Goal: Register for event/course

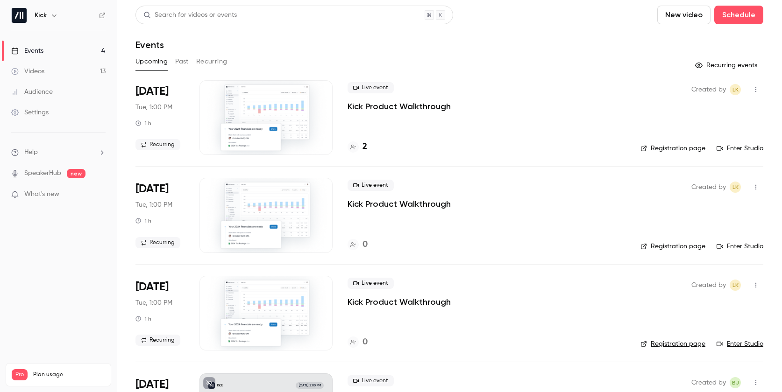
scroll to position [73, 0]
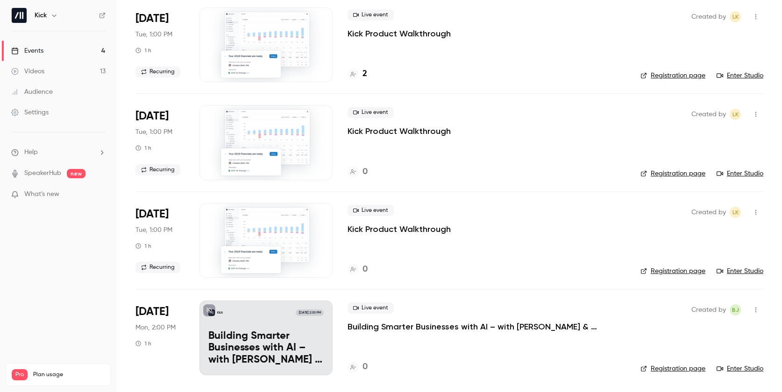
click at [407, 325] on p "Building Smarter Businesses with AI – with [PERSON_NAME] & Founders of Kick, [P…" at bounding box center [486, 326] width 278 height 11
